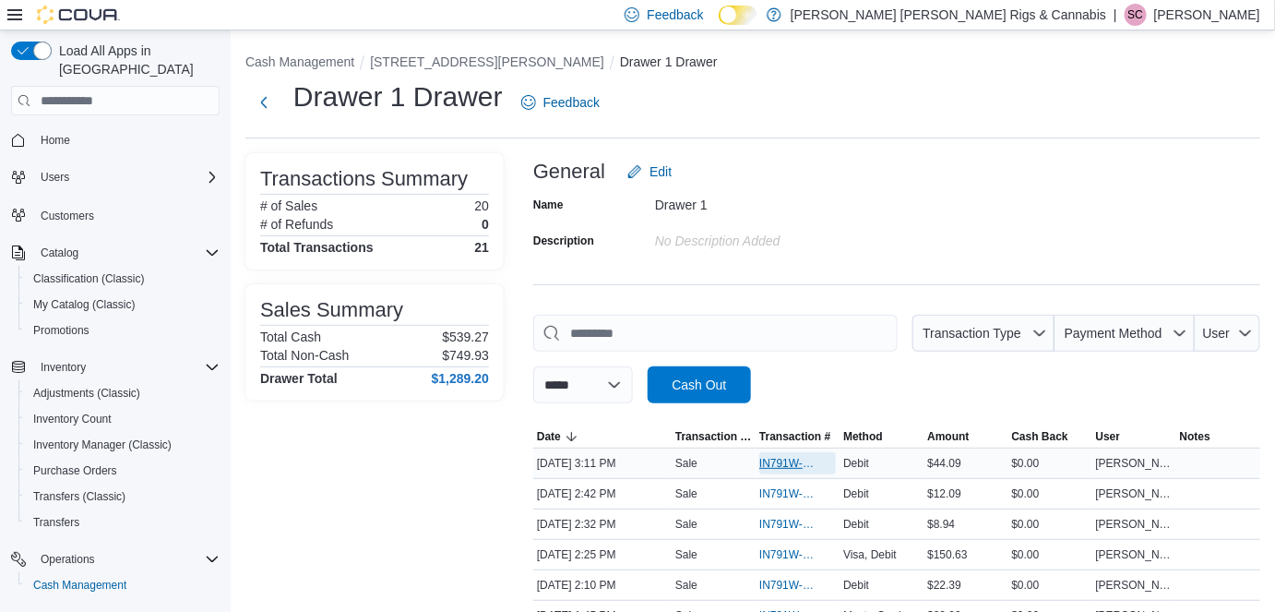
click at [780, 461] on span "IN791W-33355" at bounding box center [789, 463] width 58 height 15
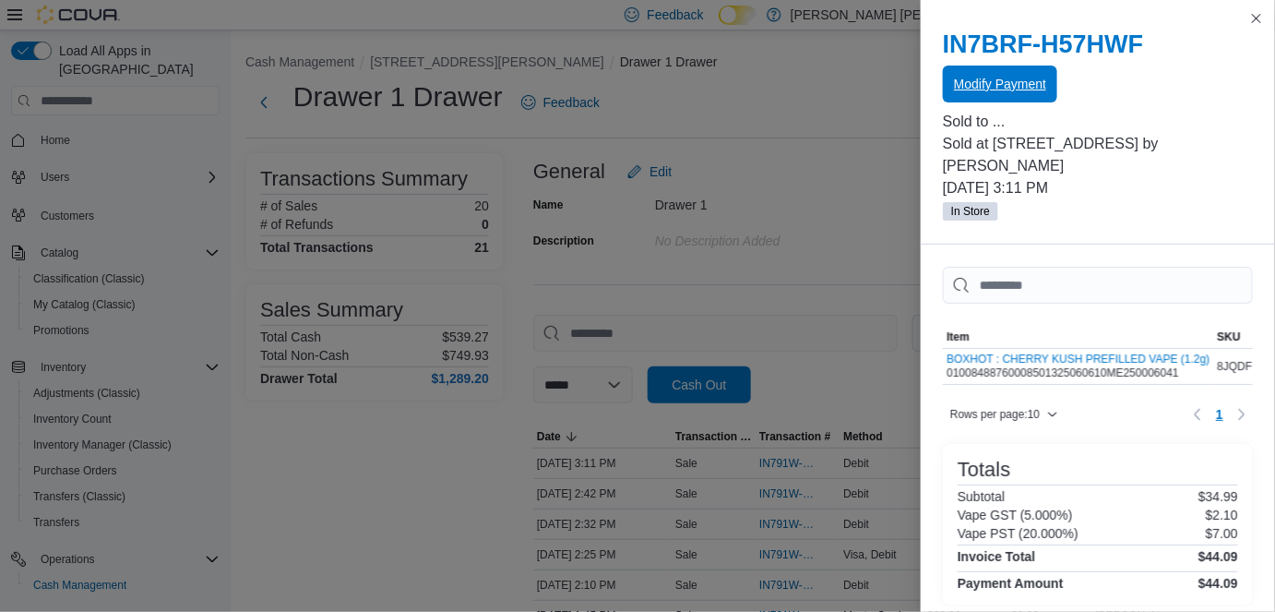
click at [1004, 87] on span "Modify Payment" at bounding box center [1000, 84] width 92 height 18
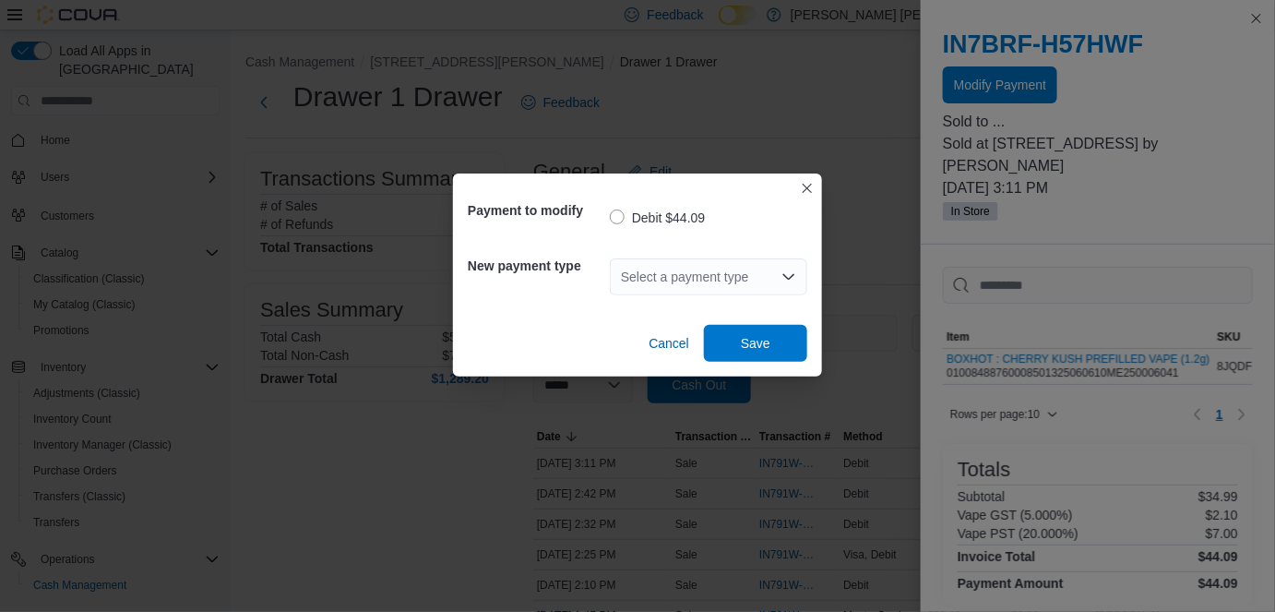
click at [666, 278] on div "Select a payment type" at bounding box center [709, 276] width 198 height 37
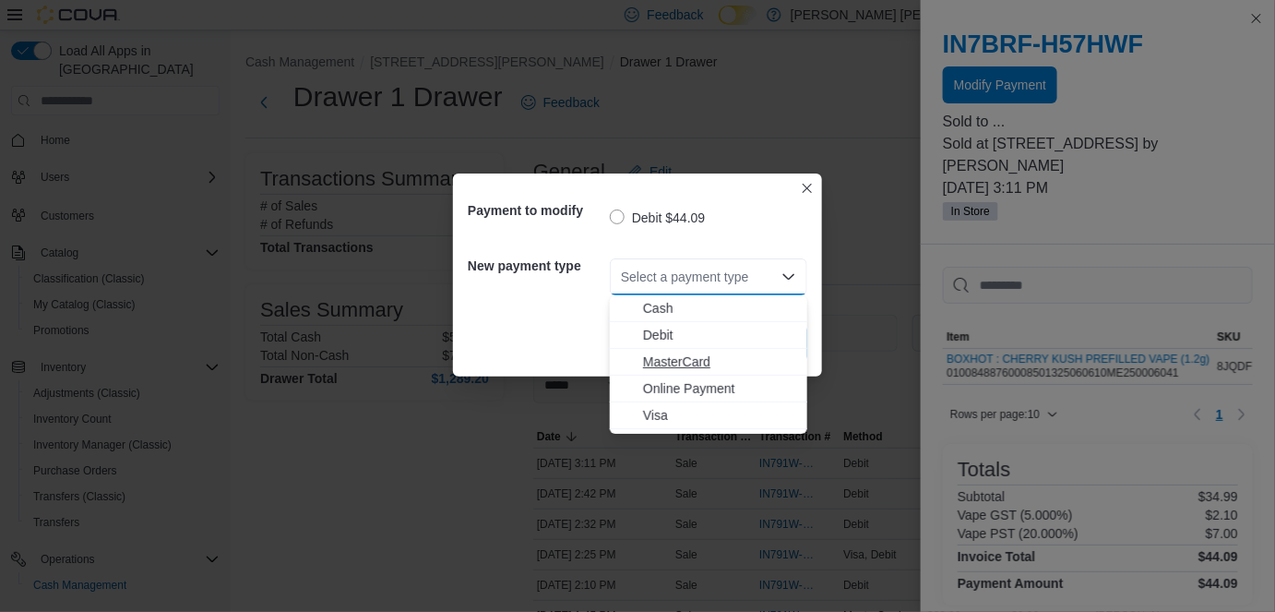
click at [671, 366] on span "MasterCard" at bounding box center [719, 362] width 153 height 18
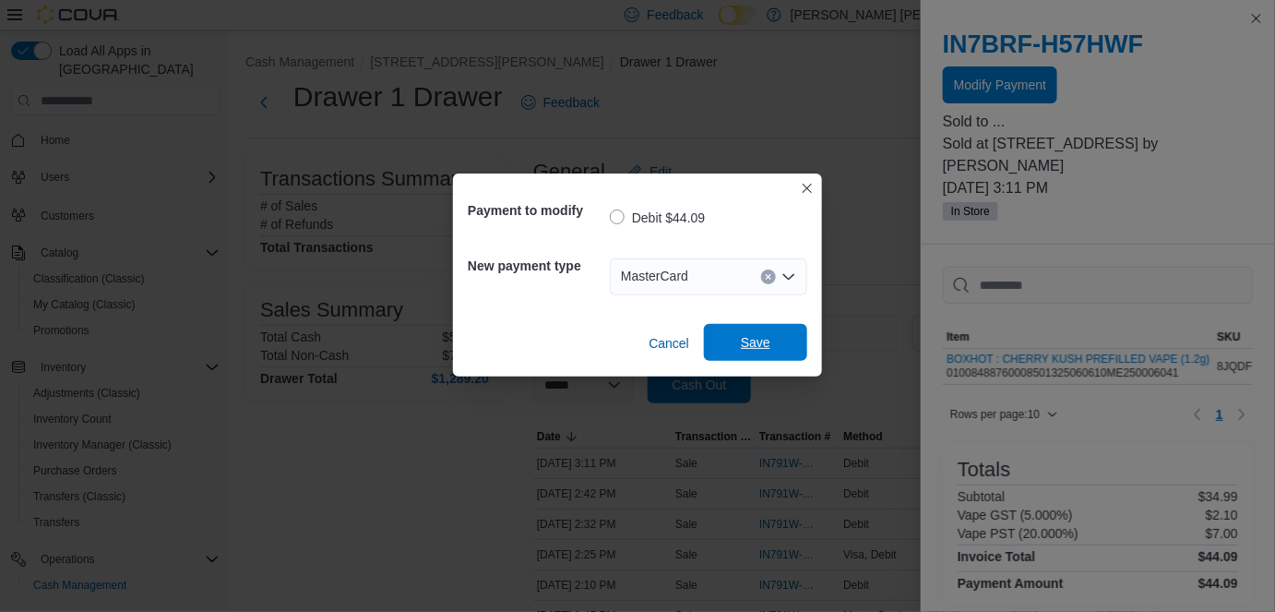
click at [758, 340] on span "Save" at bounding box center [756, 342] width 30 height 18
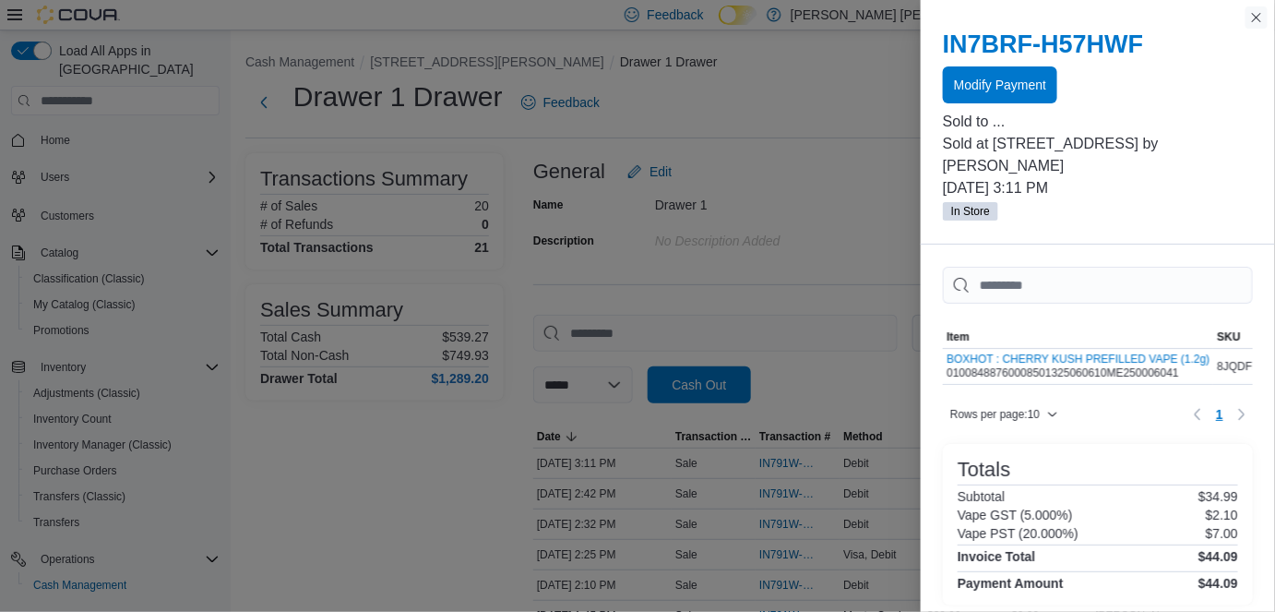
click at [1261, 20] on button "Close this dialog" at bounding box center [1257, 17] width 22 height 22
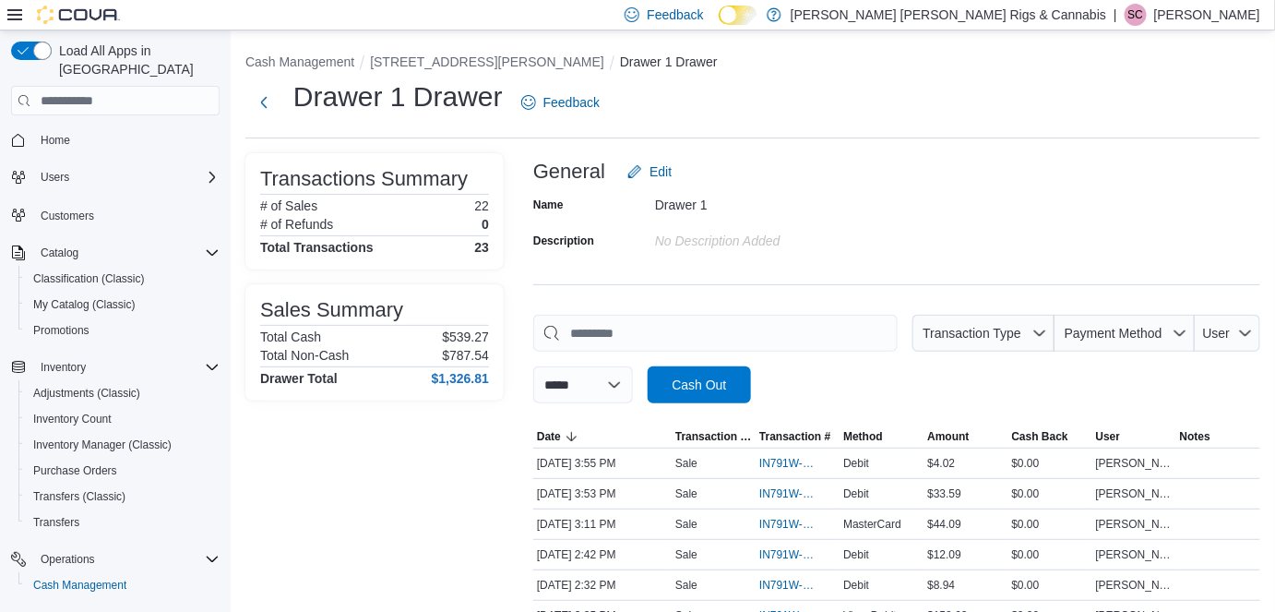
click at [1208, 20] on p "[PERSON_NAME]" at bounding box center [1208, 15] width 106 height 22
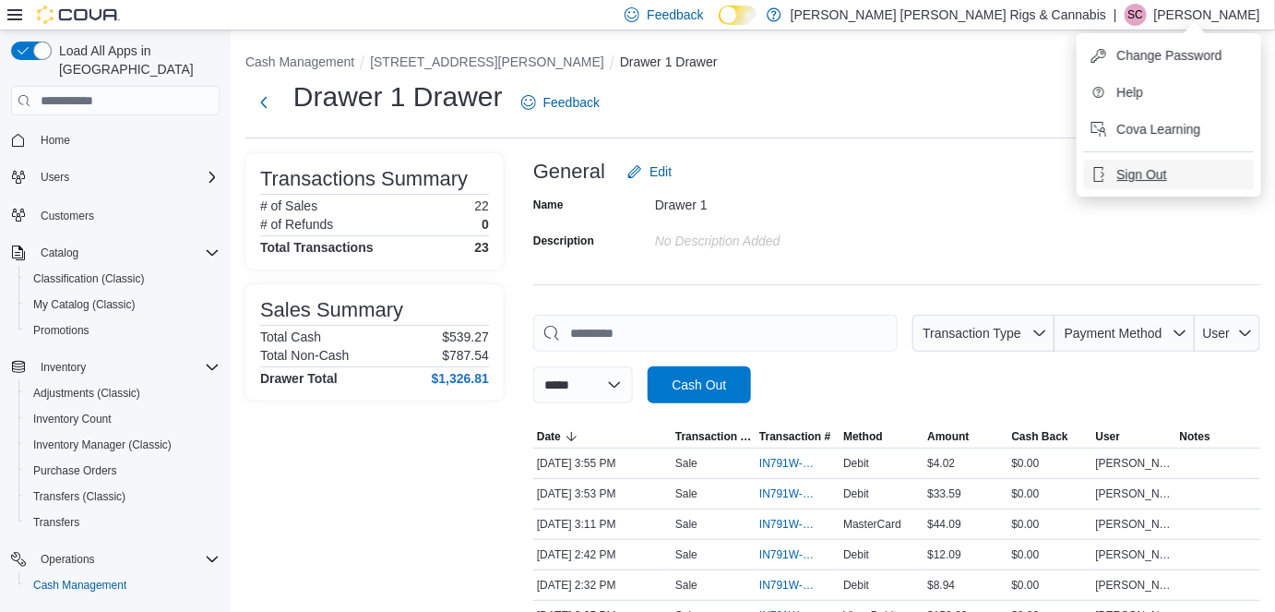
click at [1149, 183] on span "Sign Out" at bounding box center [1143, 174] width 50 height 18
